Goal: Obtain resource: Download file/media

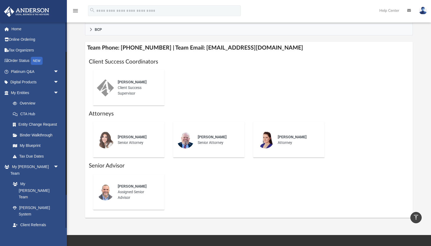
scroll to position [42, 0]
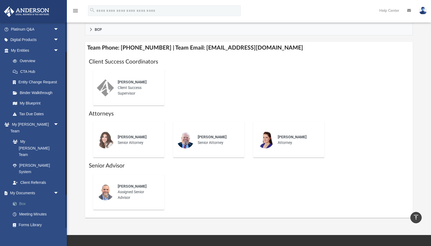
click at [22, 198] on link "Box" at bounding box center [36, 203] width 59 height 11
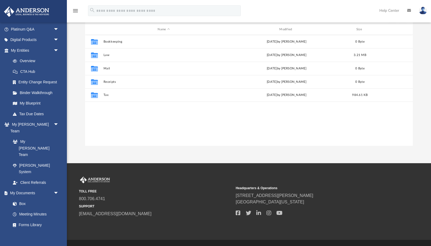
scroll to position [122, 328]
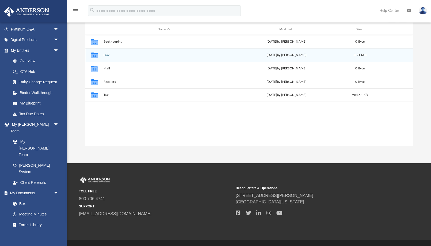
click at [106, 56] on button "Law" at bounding box center [164, 54] width 121 height 3
click at [117, 53] on button "Night Shift, LLC" at bounding box center [164, 54] width 121 height 3
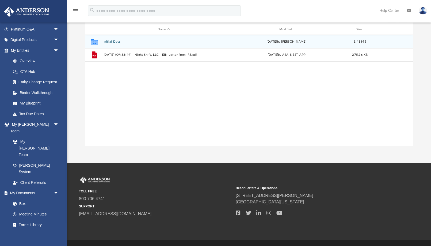
click at [114, 41] on button "Initial Docs" at bounding box center [164, 41] width 121 height 3
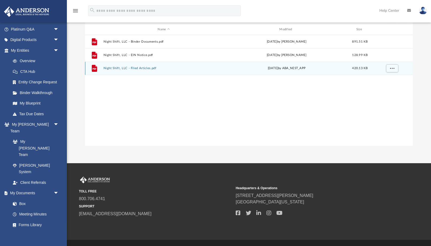
click at [124, 69] on button "Night Shift, LLC - Filed Articles.pdf" at bounding box center [164, 67] width 121 height 3
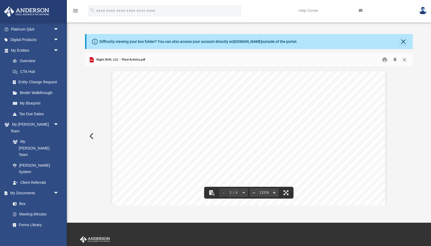
scroll to position [0, 0]
click at [93, 136] on button "Preview" at bounding box center [91, 136] width 12 height 15
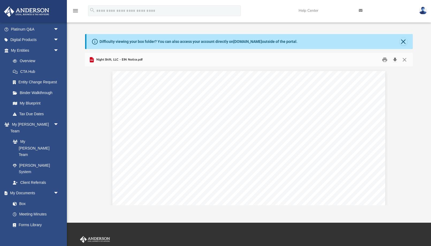
click at [397, 58] on button "Download" at bounding box center [395, 60] width 10 height 8
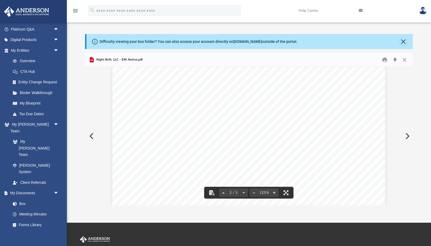
scroll to position [563, 0]
drag, startPoint x: 163, startPoint y: 144, endPoint x: 199, endPoint y: 151, distance: 37.1
click at [199, 151] on span "accounting year" at bounding box center [180, 150] width 37 height 5
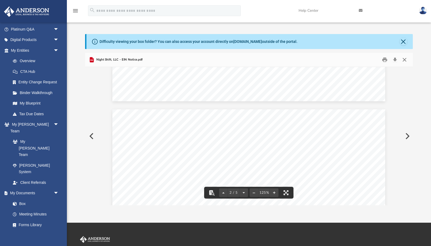
click at [407, 60] on button "Close" at bounding box center [405, 60] width 10 height 8
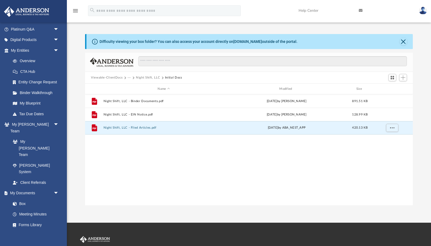
click at [212, 209] on div "App [PERSON_NAME][EMAIL_ADDRESS][DOMAIN_NAME] Sign Out [PERSON_NAME][EMAIL_ADDR…" at bounding box center [215, 111] width 431 height 223
click at [133, 128] on button "Night Shift, LLC - Filed Articles.pdf" at bounding box center [164, 127] width 121 height 3
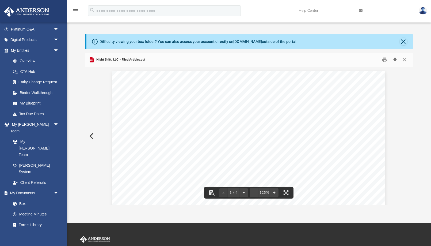
click at [396, 57] on button "Download" at bounding box center [395, 60] width 10 height 8
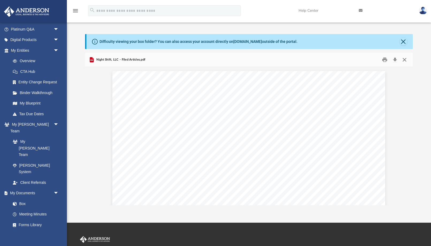
click at [404, 59] on button "Close" at bounding box center [405, 60] width 10 height 8
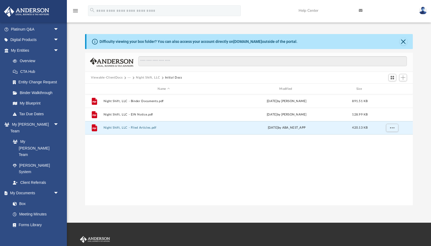
click at [118, 77] on button "Viewable-ClientDocs" at bounding box center [107, 77] width 32 height 5
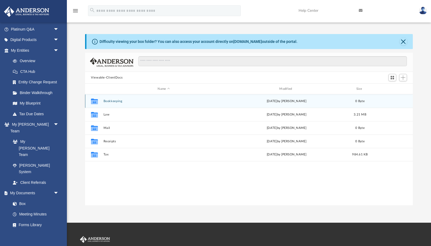
click at [114, 101] on button "Bookkeeping" at bounding box center [164, 100] width 121 height 3
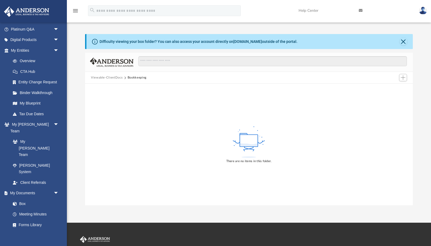
click at [116, 79] on button "Viewable-ClientDocs" at bounding box center [107, 77] width 32 height 5
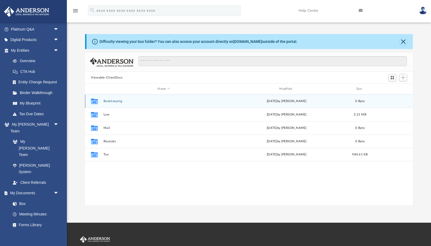
scroll to position [122, 328]
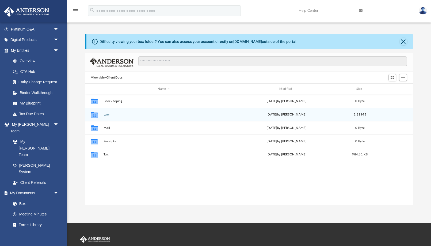
click at [106, 114] on button "Law" at bounding box center [164, 114] width 121 height 3
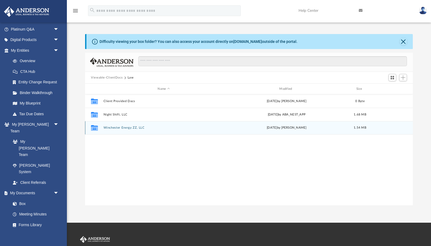
click at [111, 125] on div "Collaborated Folder Winchester Energy ZZ, LLC [DATE] by [PERSON_NAME] 1.54 MB" at bounding box center [249, 127] width 328 height 13
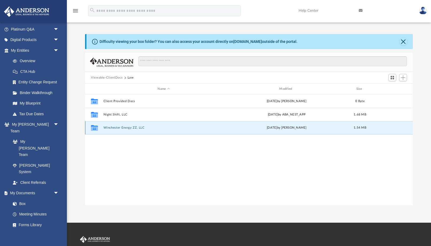
click at [110, 127] on button "Winchester Energy ZZ, LLC" at bounding box center [164, 127] width 121 height 3
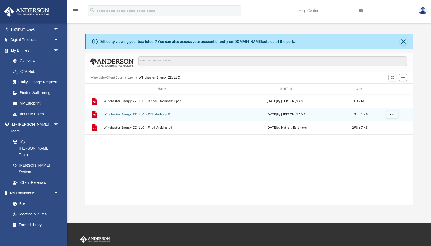
click at [119, 113] on button "Winchester Energy ZZ, LLC - EIN Notice.pdf" at bounding box center [164, 114] width 121 height 3
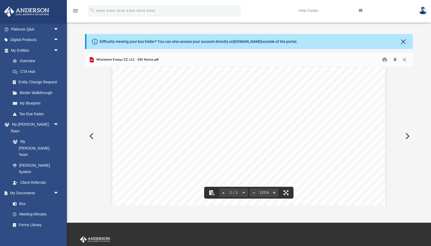
scroll to position [397, 0]
click at [257, 136] on span "your EIN. Allow up to 4 weeks for your letter to arrive by mail." at bounding box center [226, 136] width 135 height 5
click at [397, 58] on button "Download" at bounding box center [395, 60] width 10 height 8
